Goal: Task Accomplishment & Management: Manage account settings

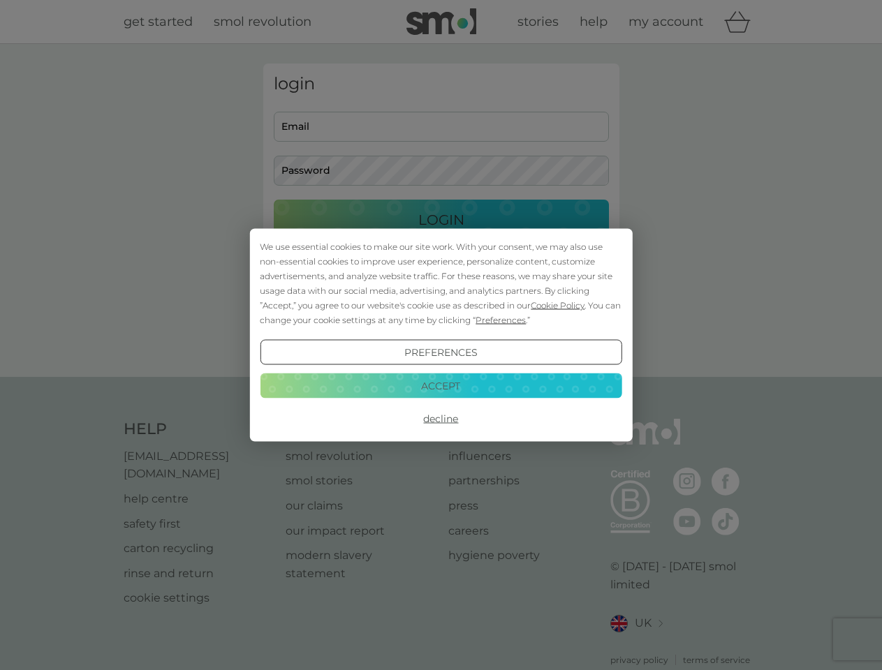
click at [558, 305] on span "Cookie Policy" at bounding box center [558, 305] width 54 height 10
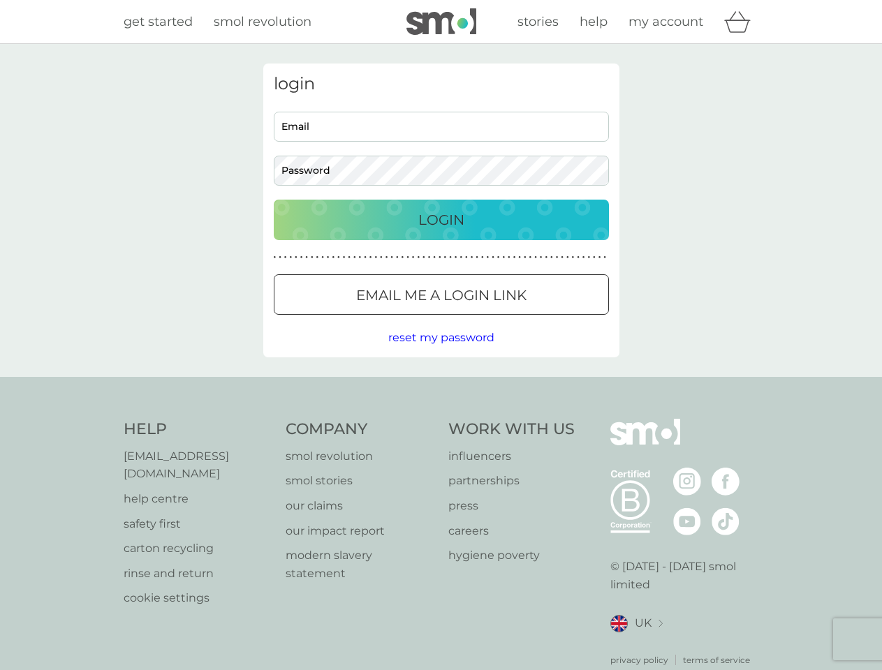
click at [499, 320] on div "login Email Password Login ● ● ● ● ● ● ● ● ● ● ● ● ● ● ● ● ● ● ● ● ● ● ● ● ● ● …" at bounding box center [441, 211] width 356 height 294
click at [441, 353] on div "login Email Password Login ● ● ● ● ● ● ● ● ● ● ● ● ● ● ● ● ● ● ● ● ● ● ● ● ● ● …" at bounding box center [441, 211] width 356 height 294
click at [441, 419] on div "Help [EMAIL_ADDRESS][DOMAIN_NAME] help centre safety first carton recycling rin…" at bounding box center [441, 543] width 635 height 248
click at [441, 385] on div "Help [EMAIL_ADDRESS][DOMAIN_NAME] help centre safety first carton recycling rin…" at bounding box center [441, 543] width 882 height 332
